Goal: Task Accomplishment & Management: Manage account settings

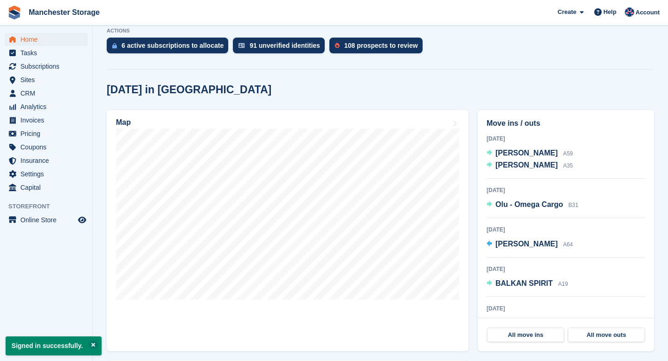
scroll to position [176, 0]
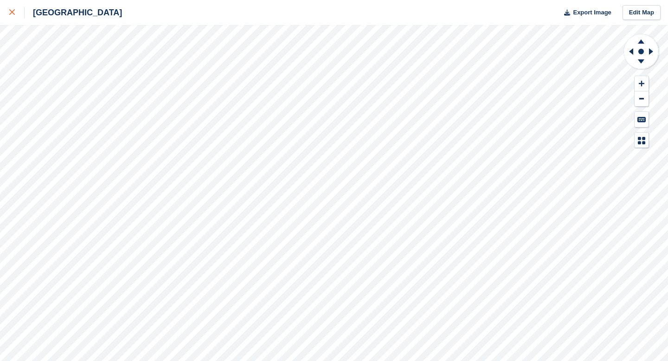
click at [13, 13] on icon at bounding box center [12, 12] width 6 height 6
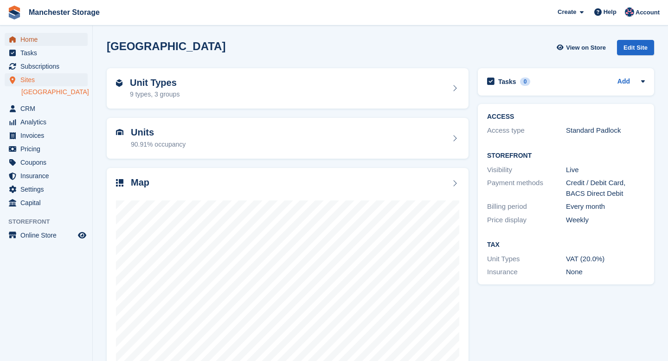
click at [35, 41] on span "Home" at bounding box center [48, 39] width 56 height 13
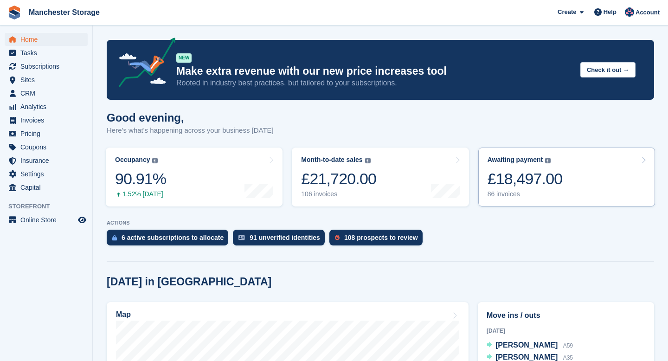
click at [497, 180] on div "£18,497.00" at bounding box center [525, 178] width 75 height 19
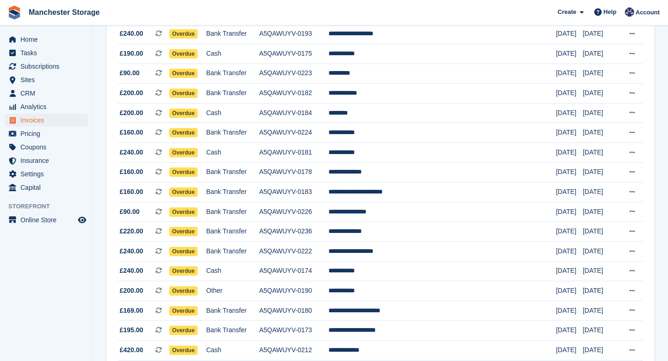
scroll to position [389, 0]
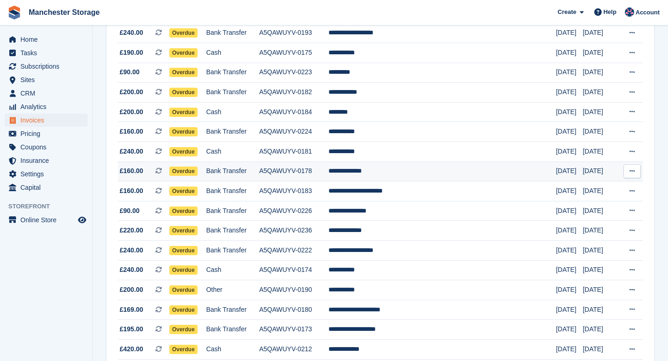
click at [390, 180] on td "**********" at bounding box center [442, 172] width 227 height 20
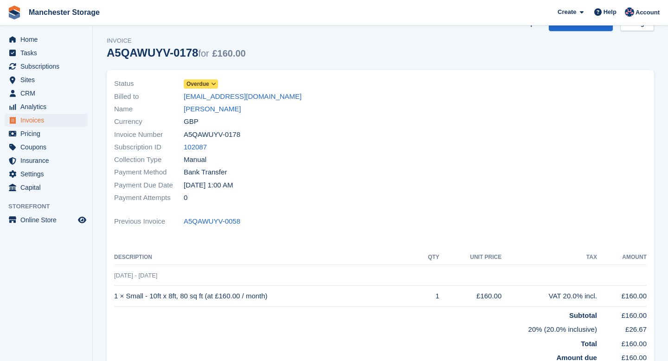
scroll to position [26, 0]
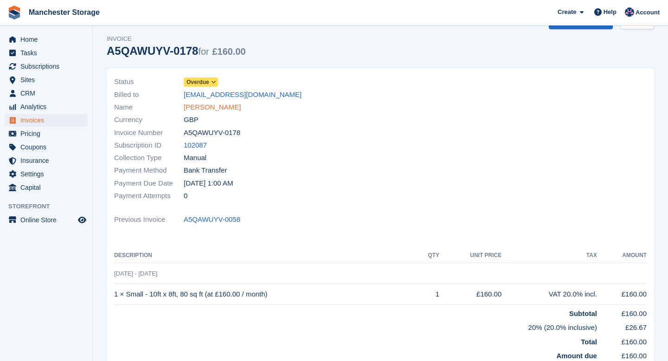
click at [234, 111] on link "[PERSON_NAME]" at bounding box center [212, 107] width 57 height 11
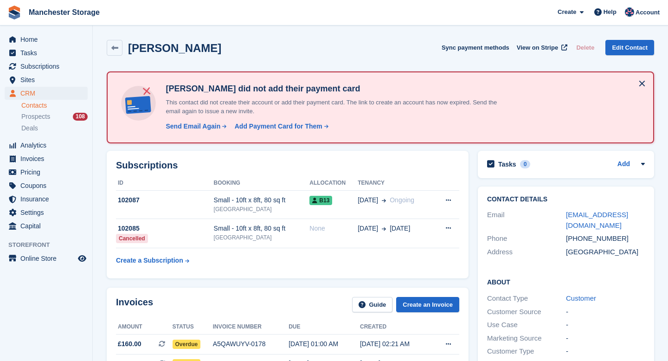
scroll to position [0, 0]
click at [120, 49] on link at bounding box center [115, 47] width 16 height 16
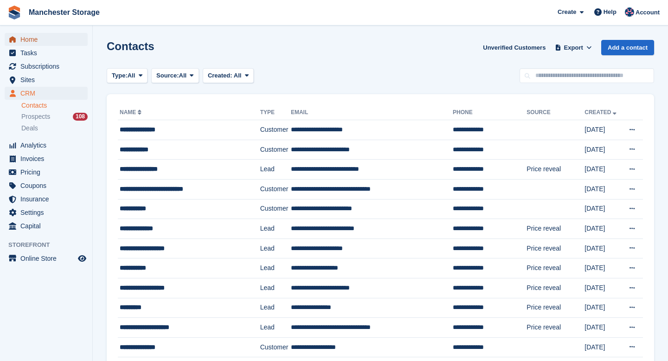
click at [26, 38] on span "Home" at bounding box center [48, 39] width 56 height 13
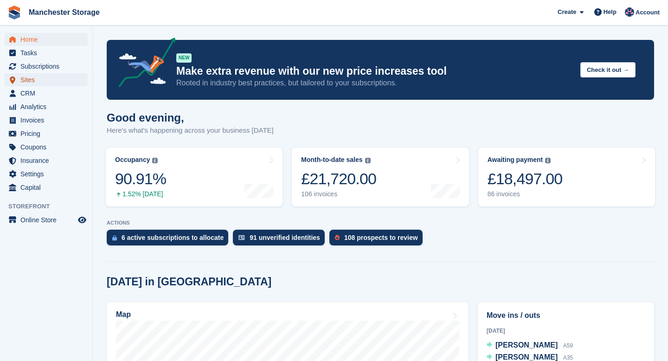
click at [32, 82] on span "Sites" at bounding box center [48, 79] width 56 height 13
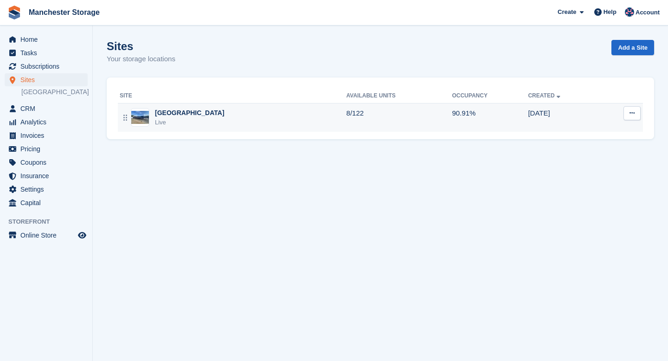
click at [420, 116] on td "8/122" at bounding box center [400, 117] width 106 height 29
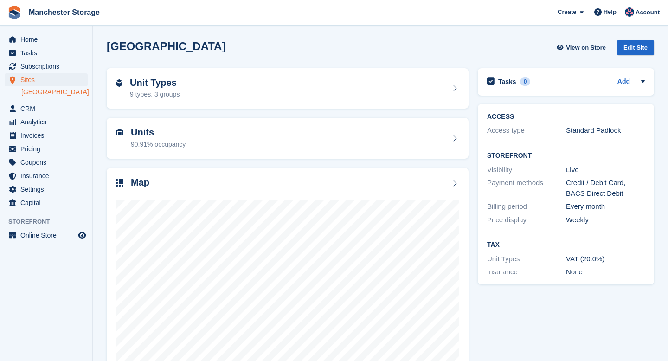
click at [584, 51] on span "View on Store" at bounding box center [586, 47] width 40 height 9
click at [585, 48] on span "View on Store" at bounding box center [586, 47] width 40 height 9
